Goal: Check status: Check status

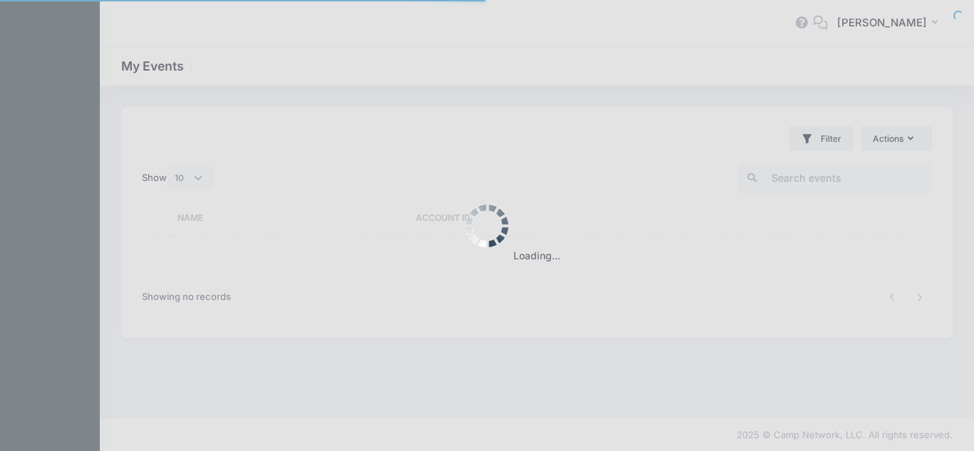
select select "10"
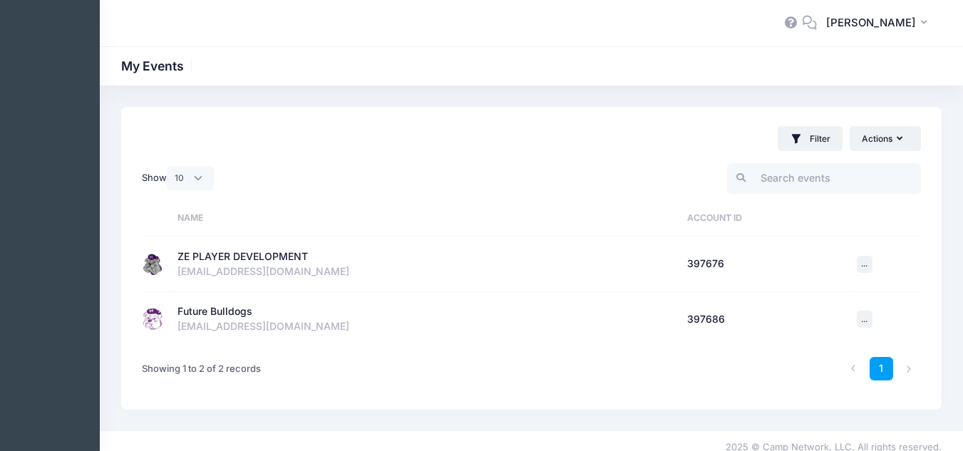
click at [222, 259] on div "ZE PLAYER DEVELOPMENT" at bounding box center [243, 257] width 130 height 15
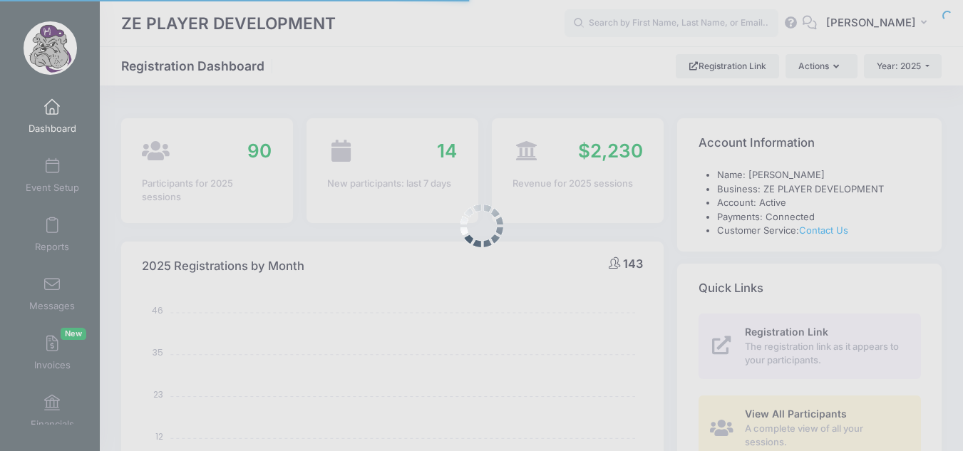
select select
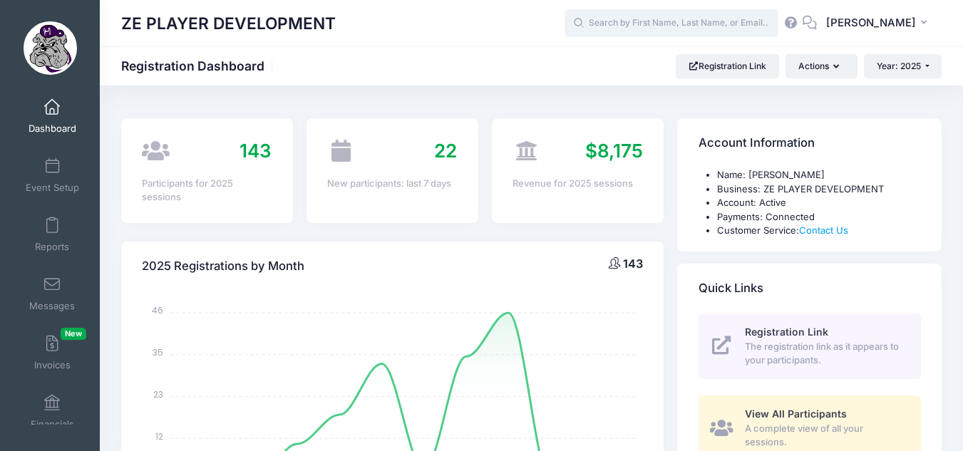
click at [717, 24] on input "text" at bounding box center [672, 23] width 214 height 29
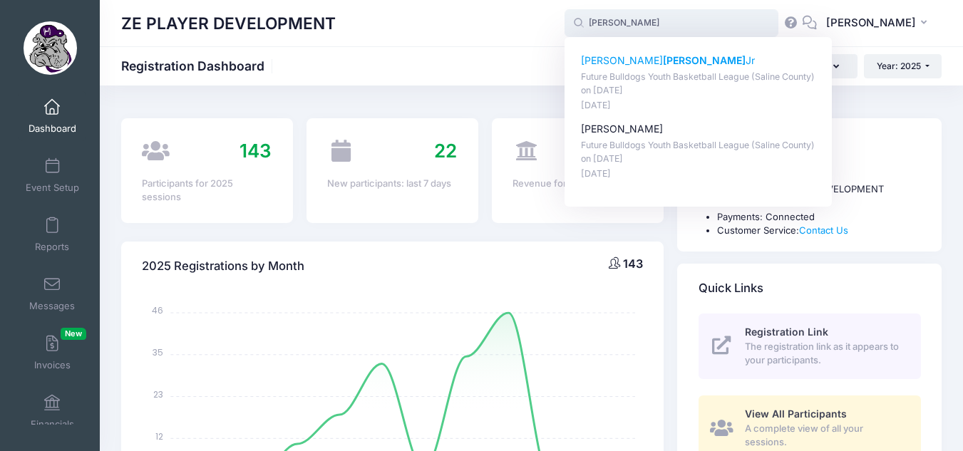
click at [635, 58] on p "Matthew Gilpin Jr" at bounding box center [698, 60] width 235 height 15
type input "Matthew Gilpin Jr (Future Bulldogs Youth Basketball League (Saline County), Aug…"
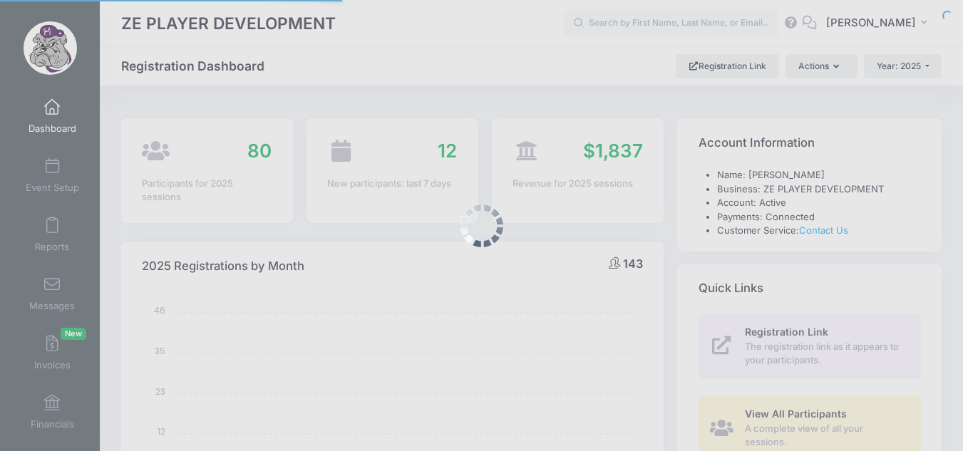
select select
click at [711, 16] on input "text" at bounding box center [672, 23] width 214 height 29
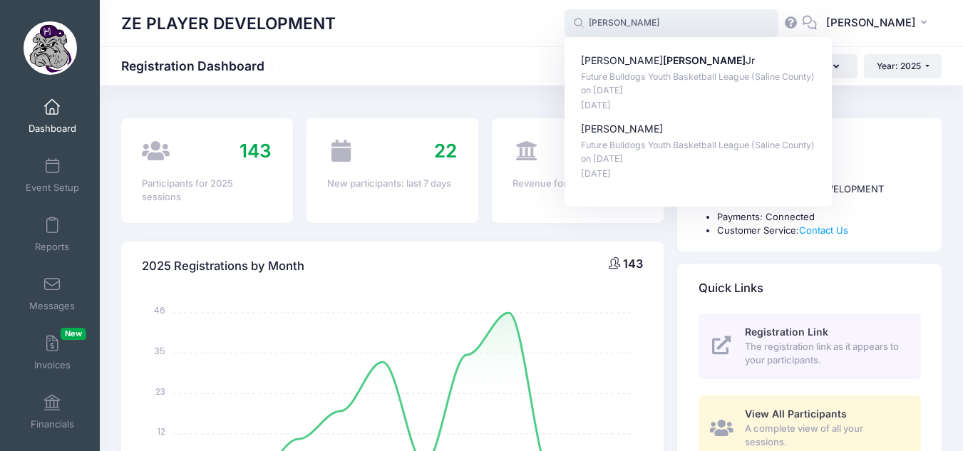
click at [629, 135] on p "Matthew Jr." at bounding box center [698, 129] width 235 height 15
type input "Matthew Jr. (Future Bulldogs Youth Basketball League (Saline County), Aug-21, 2…"
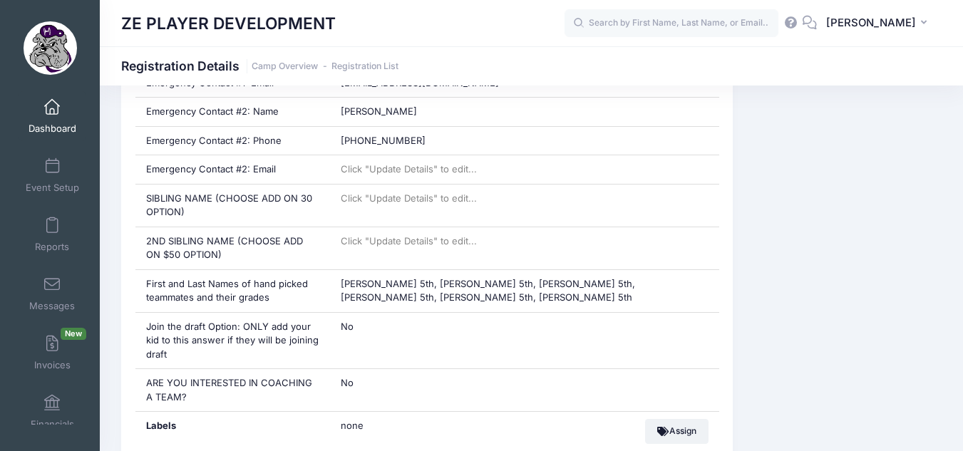
scroll to position [878, 0]
